Goal: Task Accomplishment & Management: Manage account settings

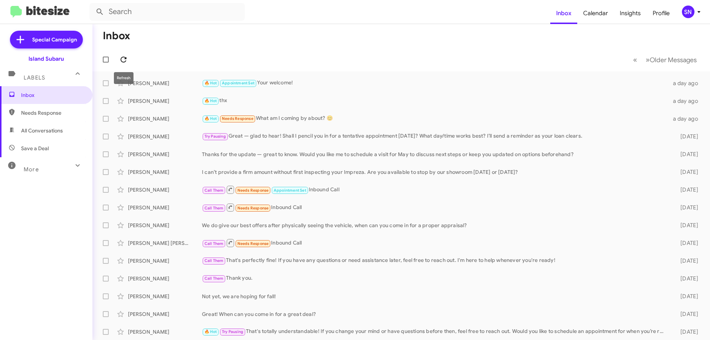
click at [126, 58] on icon at bounding box center [124, 60] width 6 height 6
click at [690, 9] on div "SN" at bounding box center [688, 12] width 13 height 13
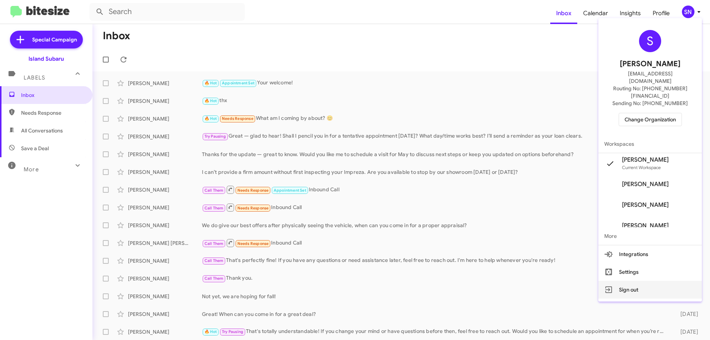
click at [651, 281] on button "Sign out" at bounding box center [650, 290] width 104 height 18
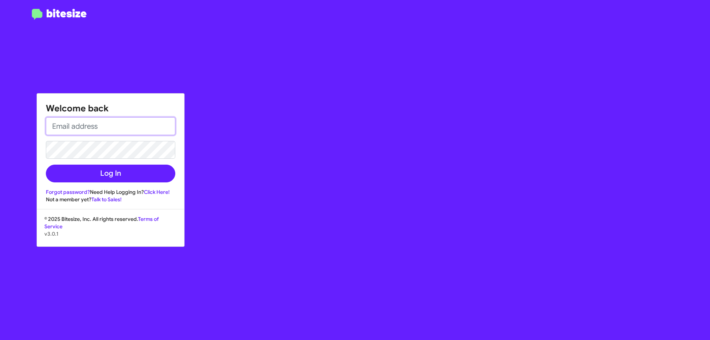
click at [98, 125] on input "email" at bounding box center [110, 126] width 129 height 18
type input "[EMAIL_ADDRESS][DOMAIN_NAME]"
click at [46, 165] on button "Log In" at bounding box center [110, 174] width 129 height 18
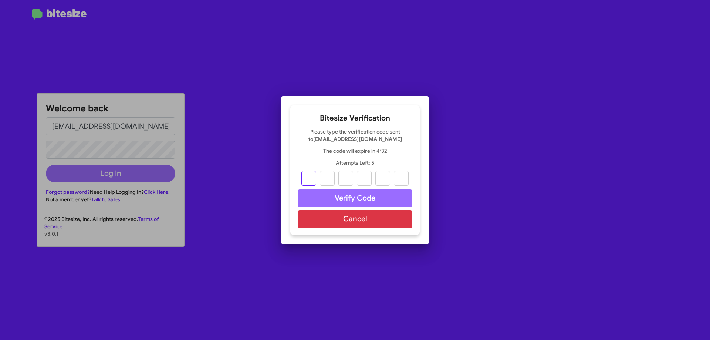
type input "1"
type input "0"
type input "5"
type input "4"
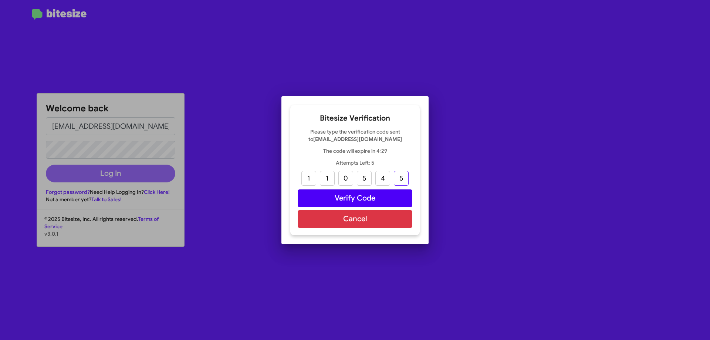
type input "5"
click at [352, 192] on button "Verify Code" at bounding box center [355, 198] width 115 height 18
